Goal: Task Accomplishment & Management: Manage account settings

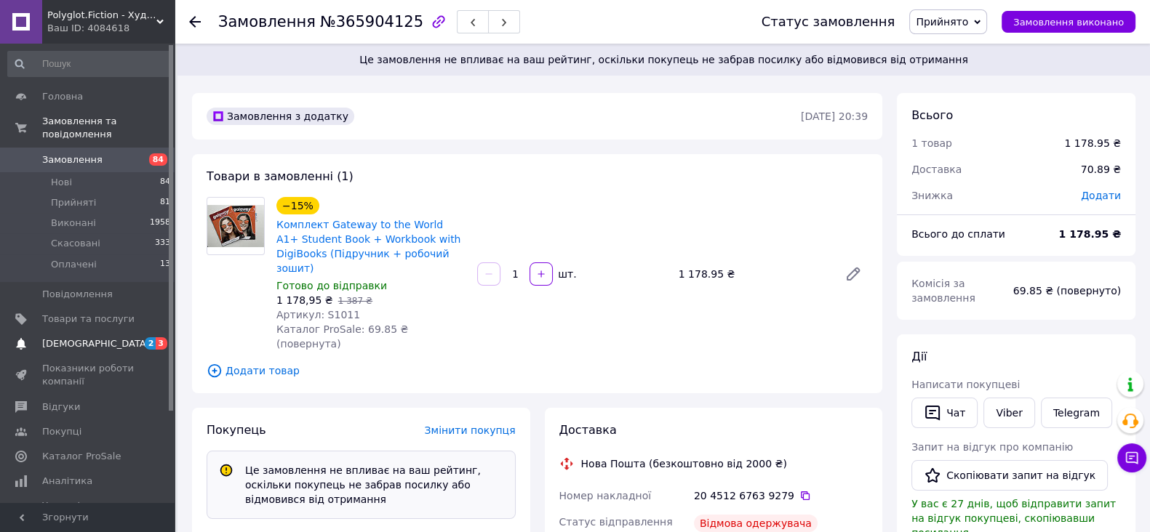
click at [81, 337] on span "[DEMOGRAPHIC_DATA]" at bounding box center [96, 343] width 108 height 13
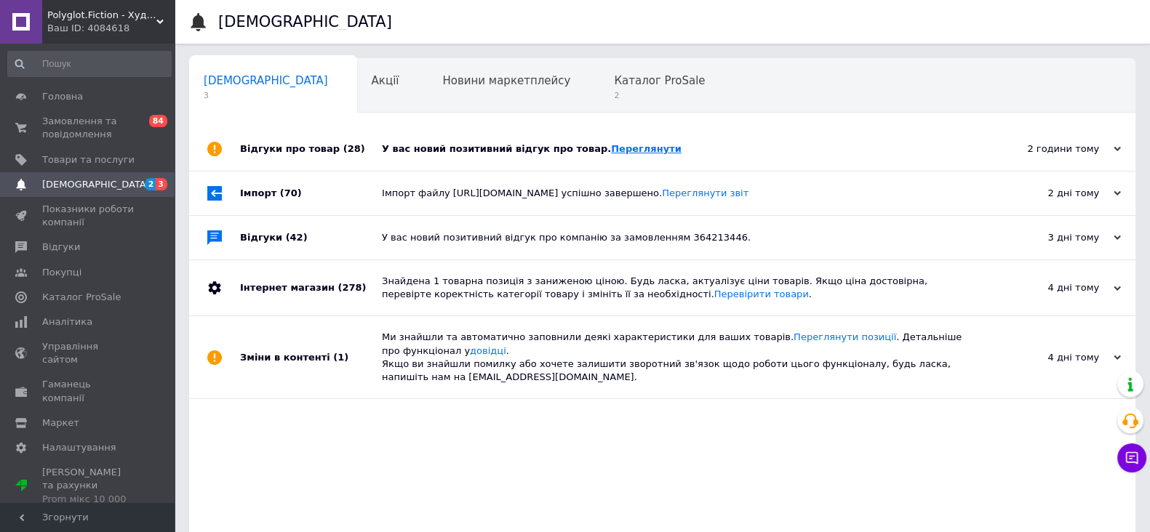
click at [611, 153] on link "Переглянути" at bounding box center [646, 148] width 71 height 11
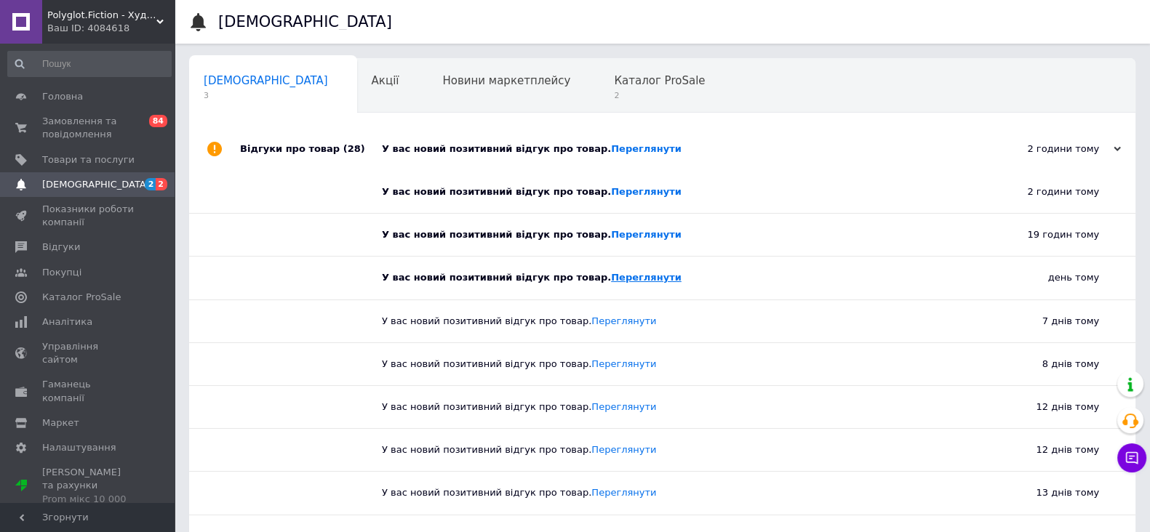
click at [611, 274] on link "Переглянути" at bounding box center [646, 277] width 71 height 11
click at [611, 234] on link "Переглянути" at bounding box center [646, 234] width 71 height 11
click at [278, 95] on div "[DEMOGRAPHIC_DATA] 3" at bounding box center [273, 86] width 168 height 55
click at [132, 184] on span "[DEMOGRAPHIC_DATA]" at bounding box center [88, 184] width 92 height 13
click at [1104, 152] on div "2 години тому" at bounding box center [1047, 149] width 145 height 13
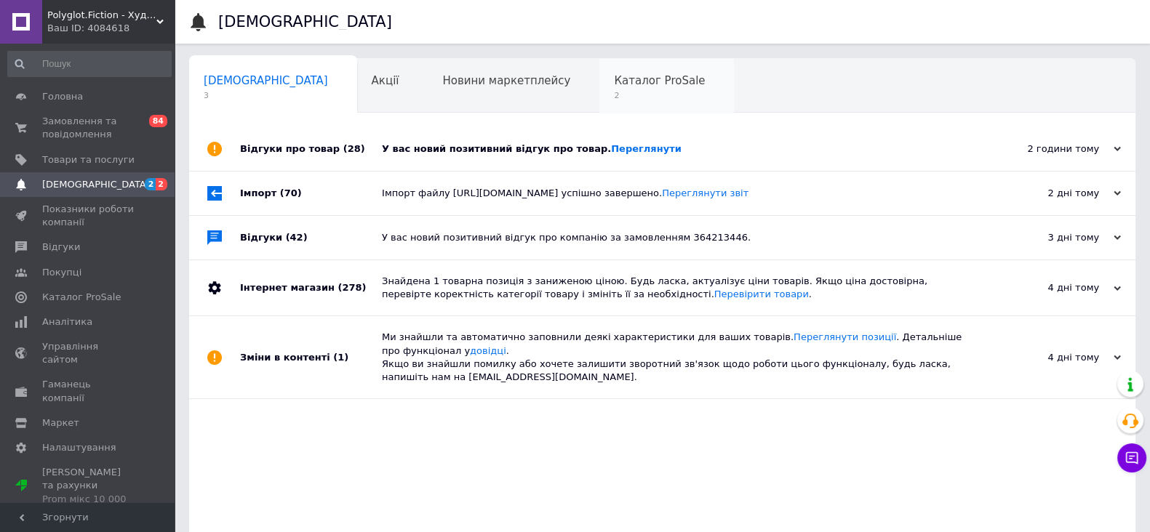
click at [599, 101] on div "Каталог ProSale 2" at bounding box center [666, 86] width 135 height 55
